Goal: Task Accomplishment & Management: Manage account settings

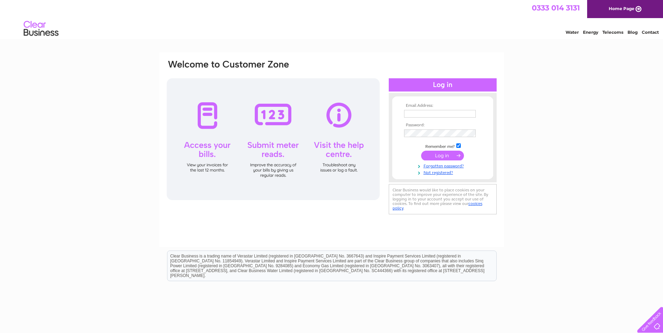
type input "[PERSON_NAME][EMAIL_ADDRESS][DOMAIN_NAME]"
click at [441, 154] on input "submit" at bounding box center [442, 156] width 43 height 10
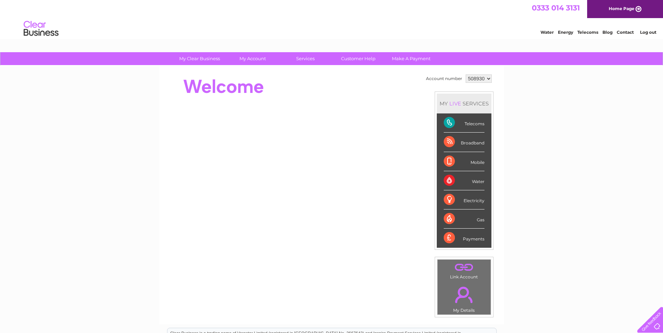
click at [464, 122] on div "Telecoms" at bounding box center [464, 123] width 41 height 19
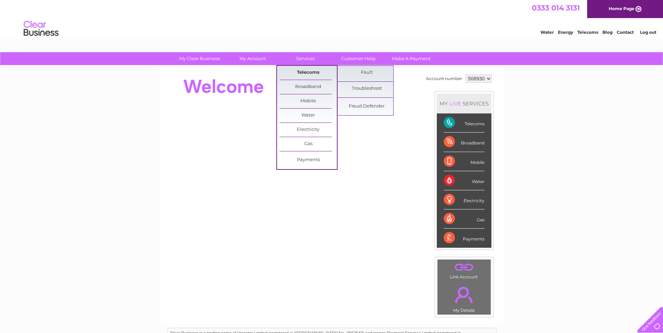
click at [305, 69] on link "Telecoms" at bounding box center [308, 73] width 57 height 14
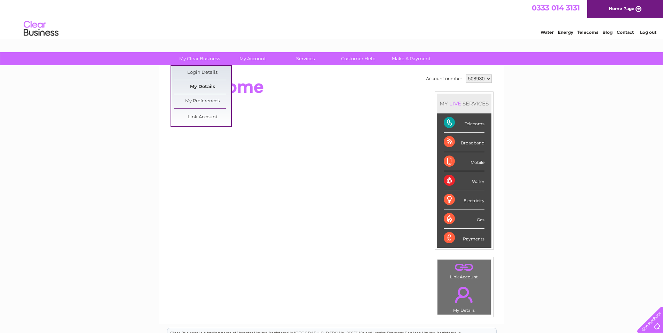
click at [204, 84] on link "My Details" at bounding box center [202, 87] width 57 height 14
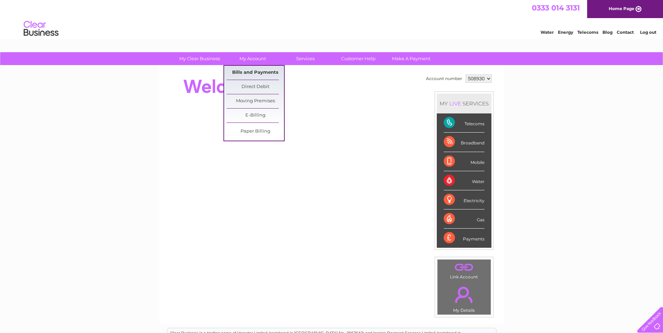
click at [255, 71] on link "Bills and Payments" at bounding box center [255, 73] width 57 height 14
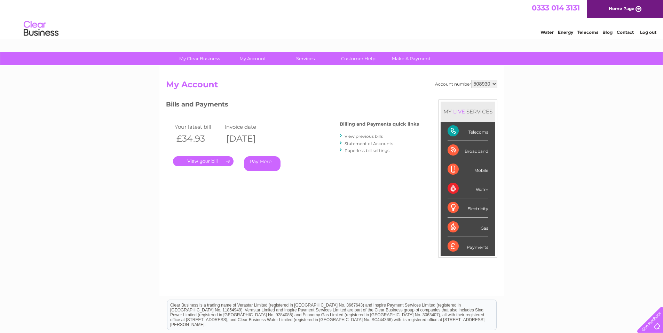
click at [373, 144] on link "Statement of Accounts" at bounding box center [369, 143] width 49 height 5
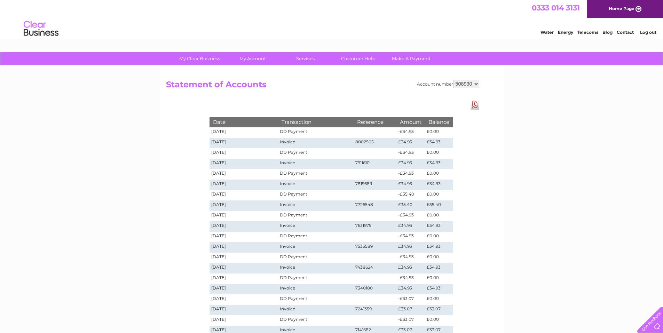
scroll to position [70, 0]
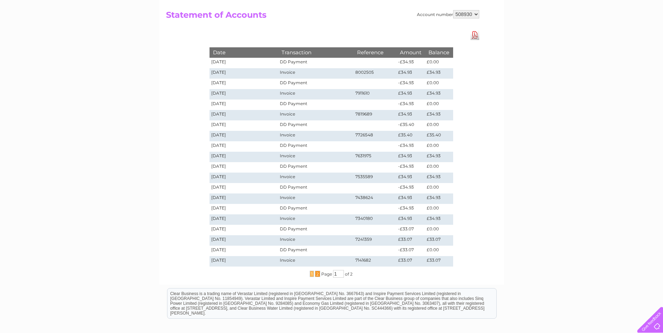
click at [316, 273] on span "2" at bounding box center [317, 274] width 5 height 6
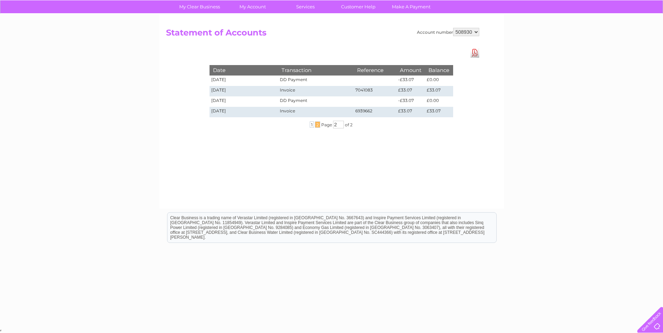
scroll to position [52, 0]
click at [310, 125] on span "1" at bounding box center [312, 125] width 4 height 6
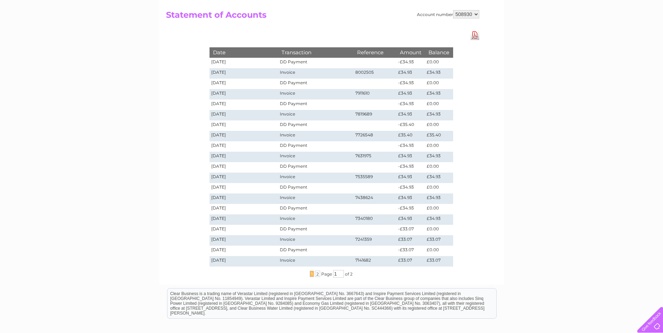
scroll to position [0, 0]
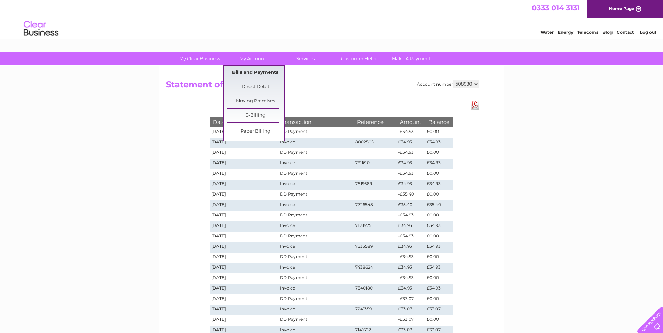
click at [257, 71] on link "Bills and Payments" at bounding box center [255, 73] width 57 height 14
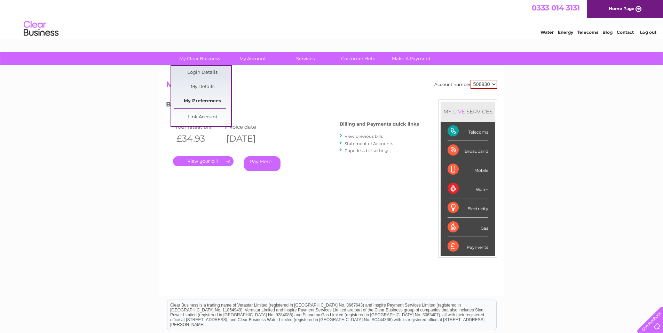
click at [201, 102] on link "My Preferences" at bounding box center [202, 101] width 57 height 14
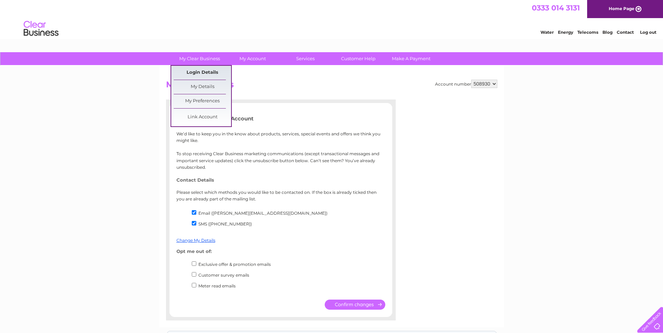
click at [192, 69] on link "Login Details" at bounding box center [202, 73] width 57 height 14
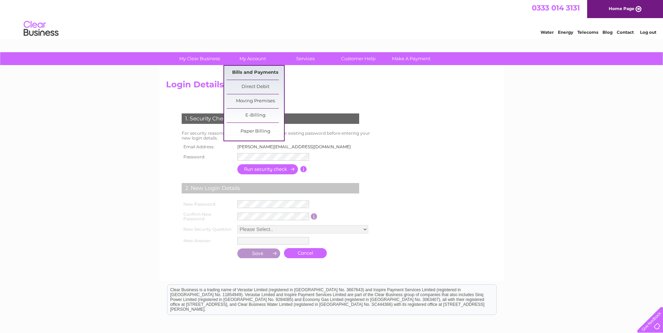
click at [255, 68] on link "Bills and Payments" at bounding box center [255, 73] width 57 height 14
click at [254, 72] on link "Bills and Payments" at bounding box center [255, 73] width 57 height 14
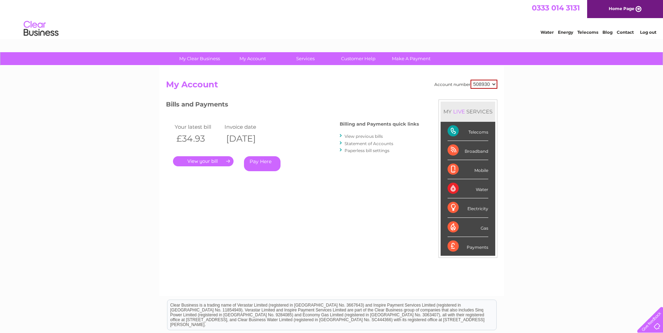
click at [494, 84] on select "508930 512982" at bounding box center [484, 84] width 27 height 9
click at [529, 86] on div "My Clear Business Login Details My Details My Preferences Link Account My Accou…" at bounding box center [331, 233] width 663 height 363
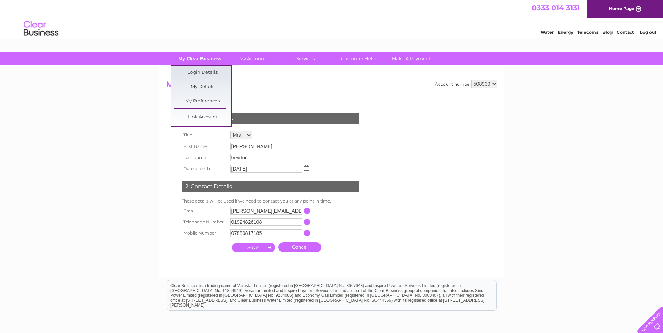
click at [198, 56] on link "My Clear Business" at bounding box center [199, 58] width 57 height 13
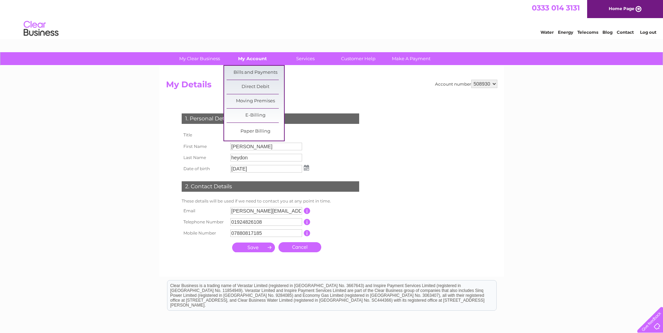
click at [253, 58] on link "My Account" at bounding box center [252, 58] width 57 height 13
click at [250, 70] on link "Bills and Payments" at bounding box center [255, 73] width 57 height 14
